Goal: Task Accomplishment & Management: Manage account settings

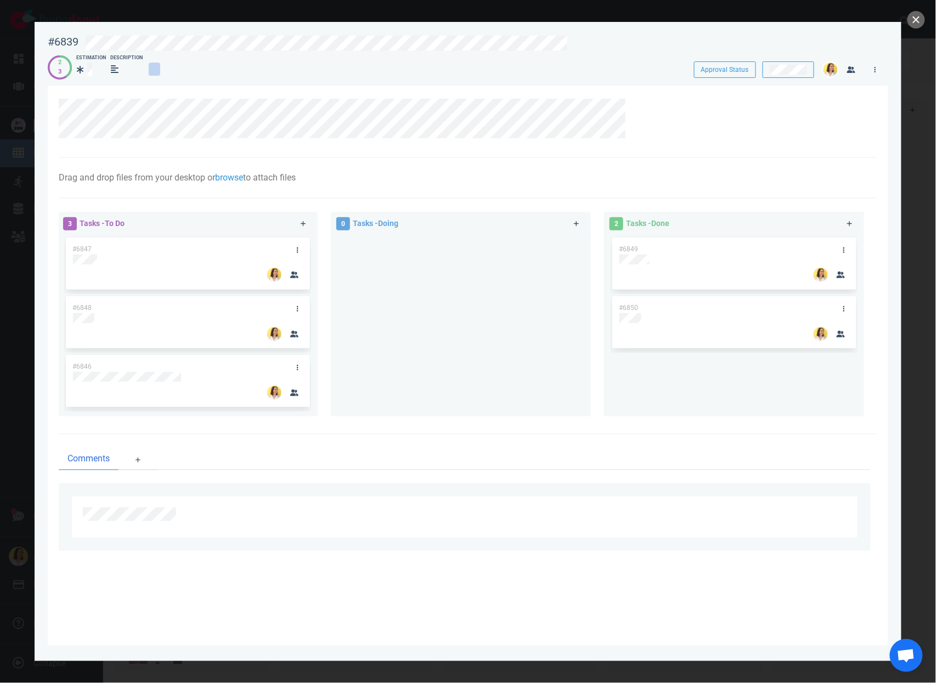
click at [467, 330] on div at bounding box center [460, 321] width 247 height 173
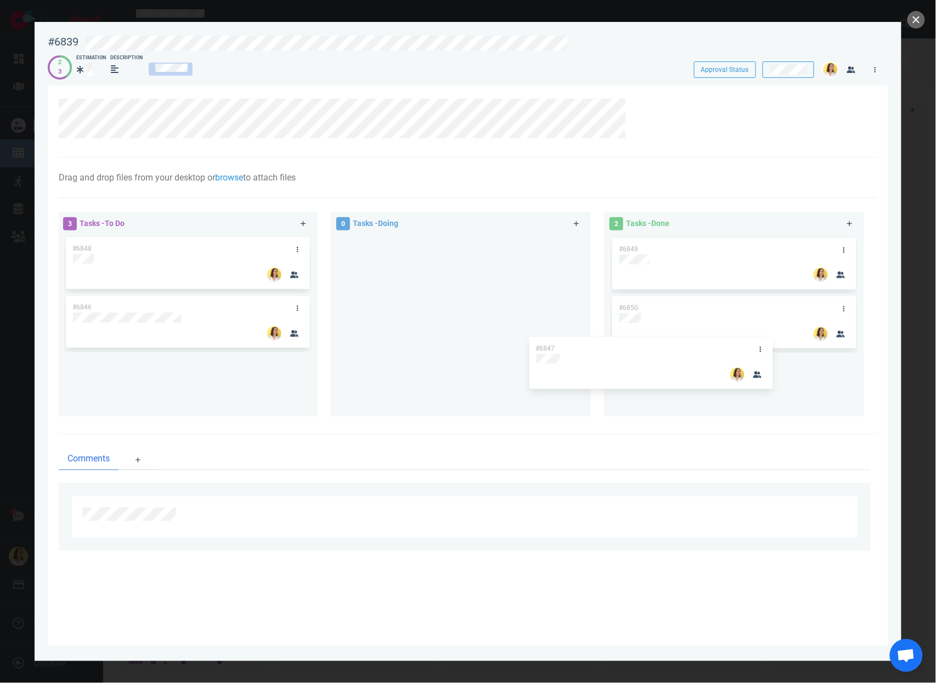
drag, startPoint x: 227, startPoint y: 249, endPoint x: 693, endPoint y: 351, distance: 477.7
click at [693, 350] on div "3 Tasks - To Do #6847 #6848 #6846 #6847 0 Tasks - Doing 2 Tasks - Done #6849 #6…" at bounding box center [464, 316] width 825 height 222
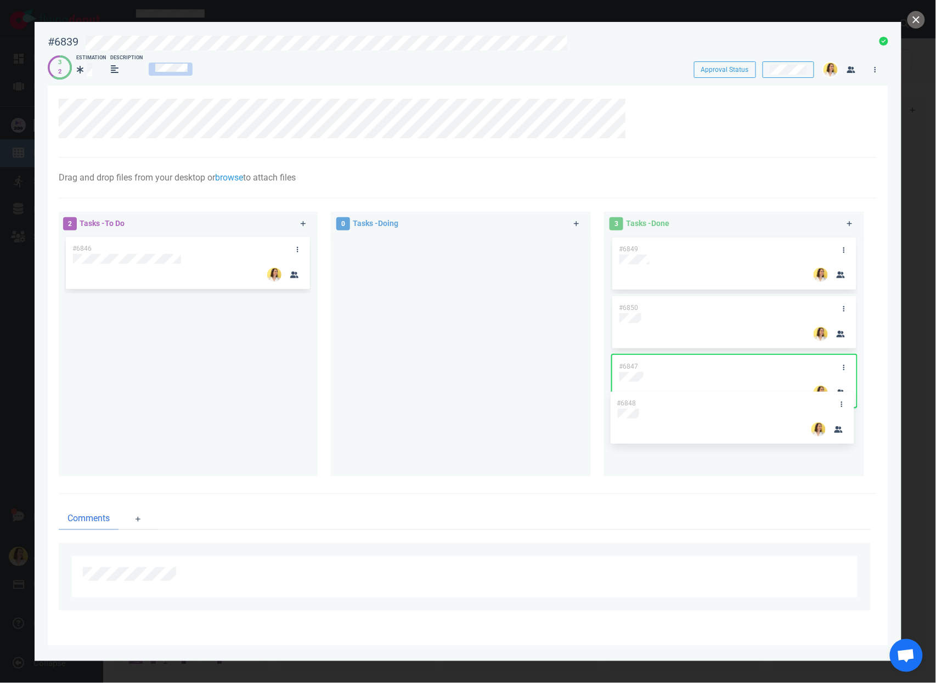
drag, startPoint x: 116, startPoint y: 244, endPoint x: 661, endPoint y: 400, distance: 566.4
click at [660, 399] on div "2 Tasks - To Do #6848 #6846 #6848 0 Tasks - Doing 3 Tasks - Done #6849 #6850 #6…" at bounding box center [464, 345] width 825 height 281
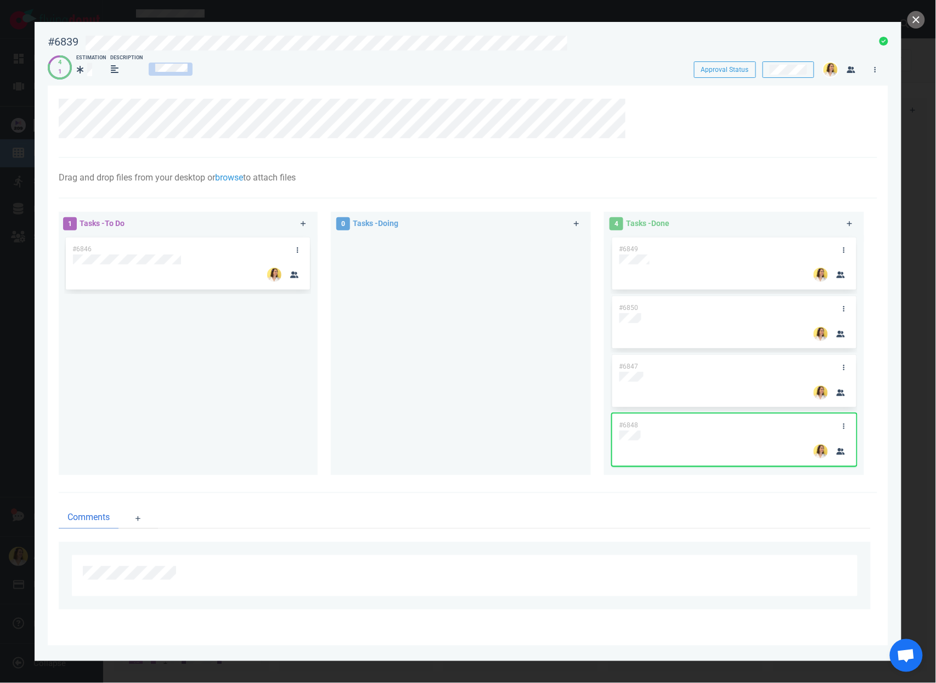
click at [442, 435] on div at bounding box center [460, 350] width 247 height 231
click at [295, 250] on link at bounding box center [297, 250] width 18 height 14
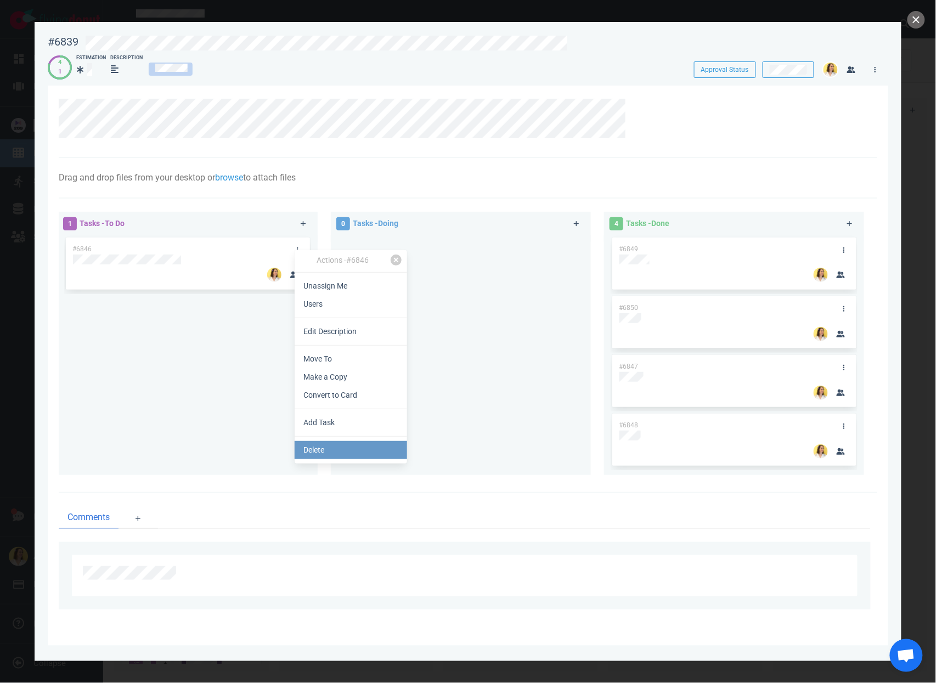
click at [326, 452] on link "Delete" at bounding box center [351, 450] width 112 height 18
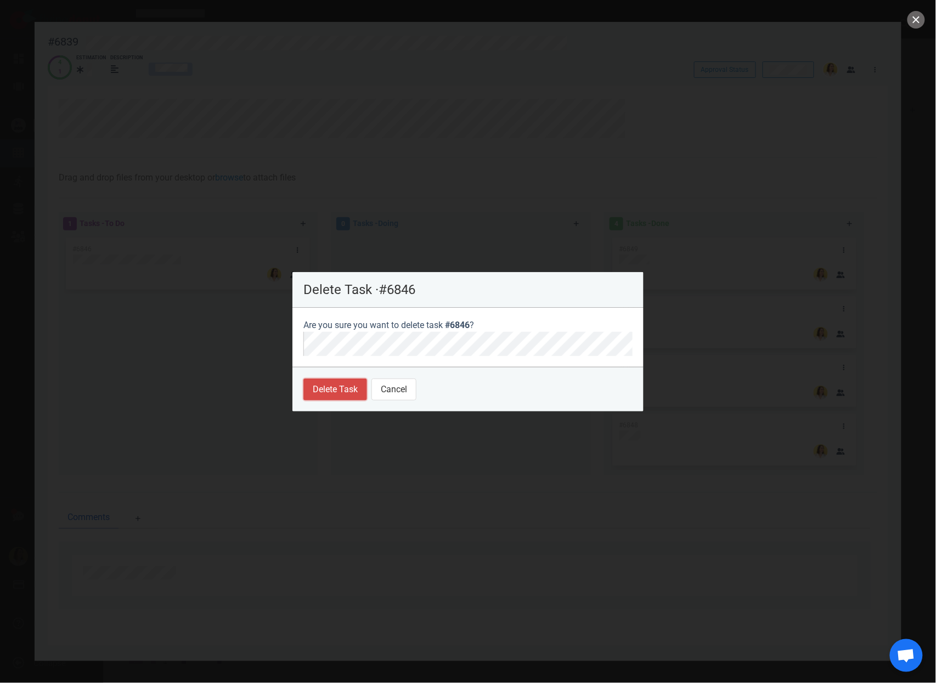
click at [348, 382] on button "Delete Task" at bounding box center [335, 389] width 64 height 22
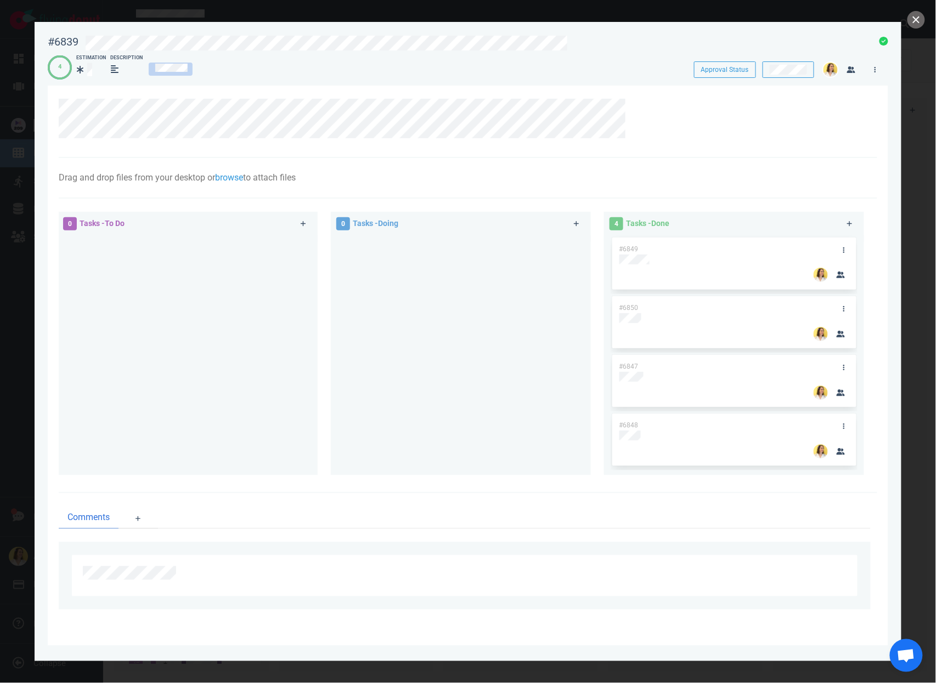
click at [399, 343] on div at bounding box center [460, 350] width 247 height 231
click at [544, 30] on div at bounding box center [472, 42] width 788 height 26
click at [919, 18] on button "close" at bounding box center [916, 20] width 18 height 18
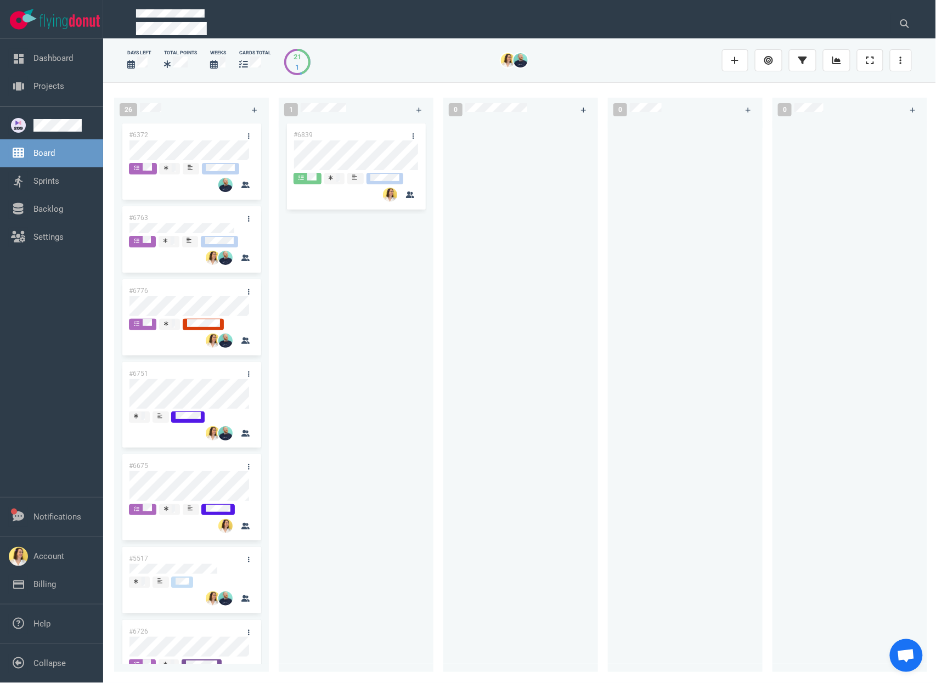
click at [304, 250] on div "#6839" at bounding box center [355, 390] width 141 height 538
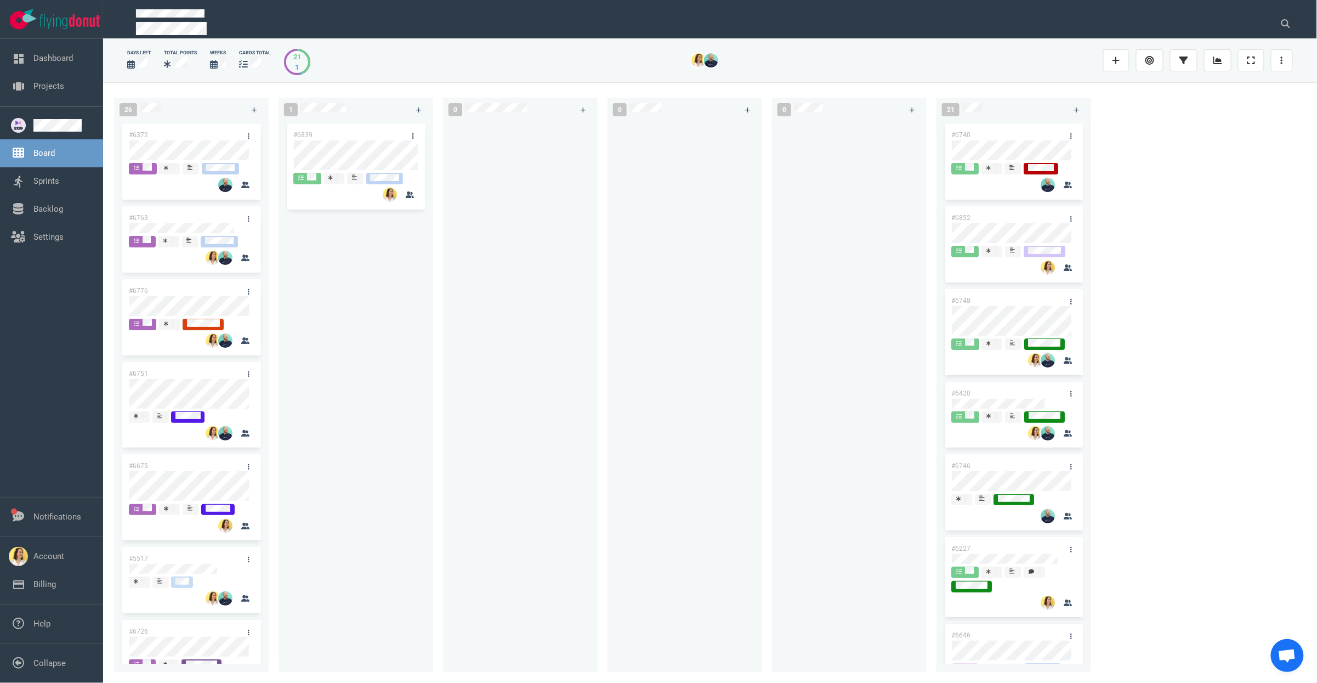
click at [405, 322] on div "#6839" at bounding box center [355, 390] width 141 height 538
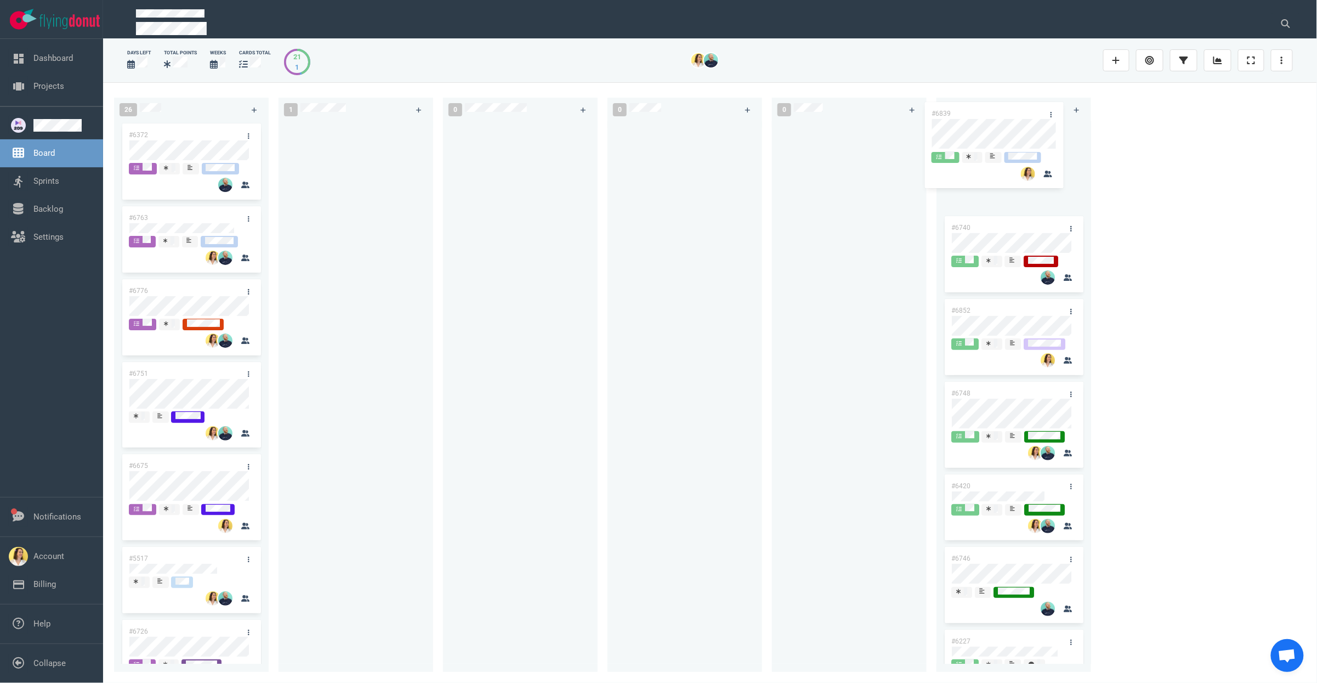
drag, startPoint x: 369, startPoint y: 136, endPoint x: 1007, endPoint y: 115, distance: 638.7
click at [935, 115] on div "26 #6372 #6763 #6776 #6751 #6675 #5517 #6726 #6709 #6500 #6252 #6678 #6705 #662…" at bounding box center [710, 382] width 1214 height 600
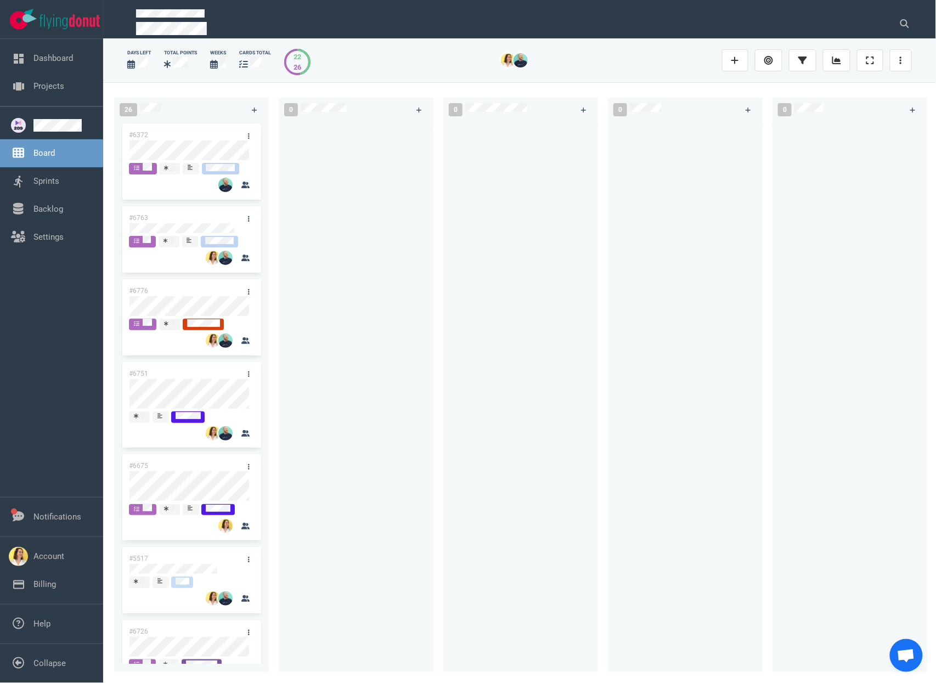
click at [401, 281] on div at bounding box center [355, 390] width 141 height 538
